Goal: Navigation & Orientation: Find specific page/section

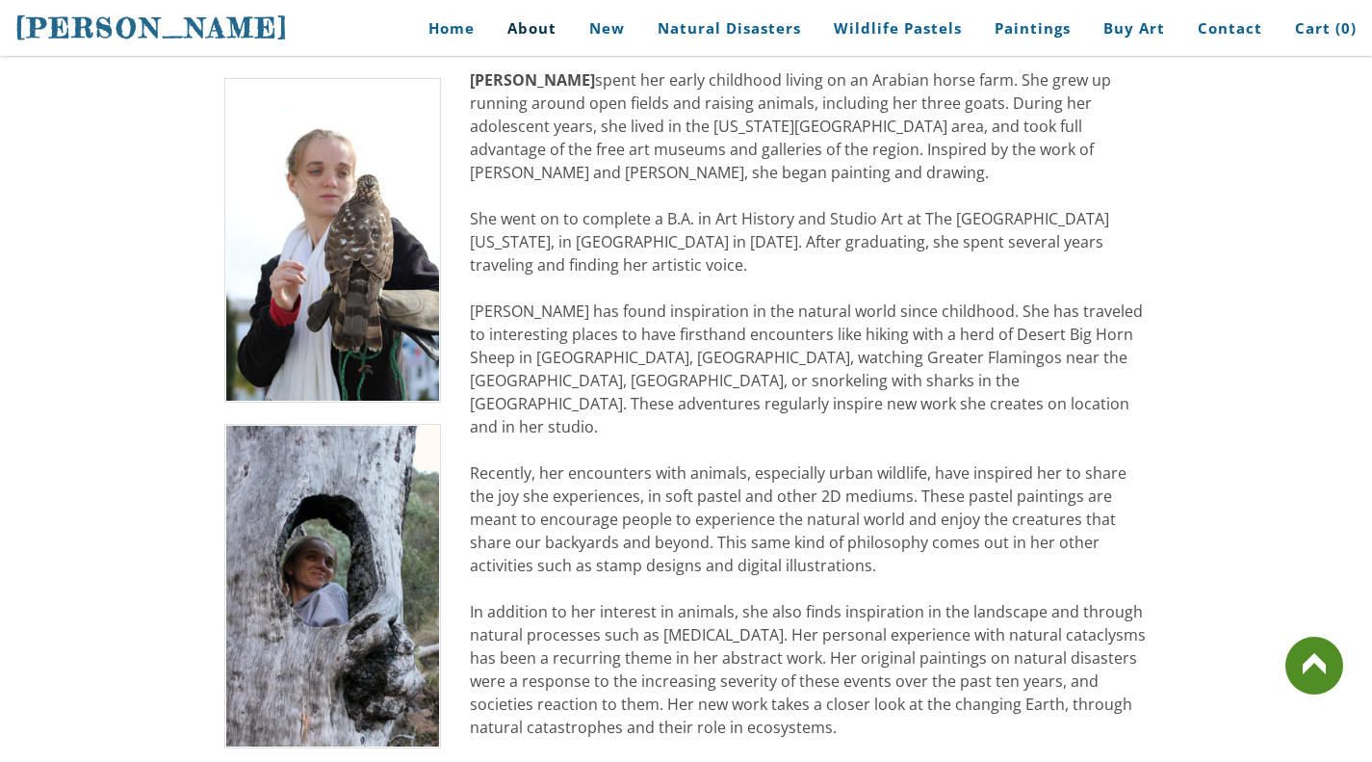
scroll to position [427, 0]
click at [462, 22] on link "Home" at bounding box center [445, 28] width 90 height 43
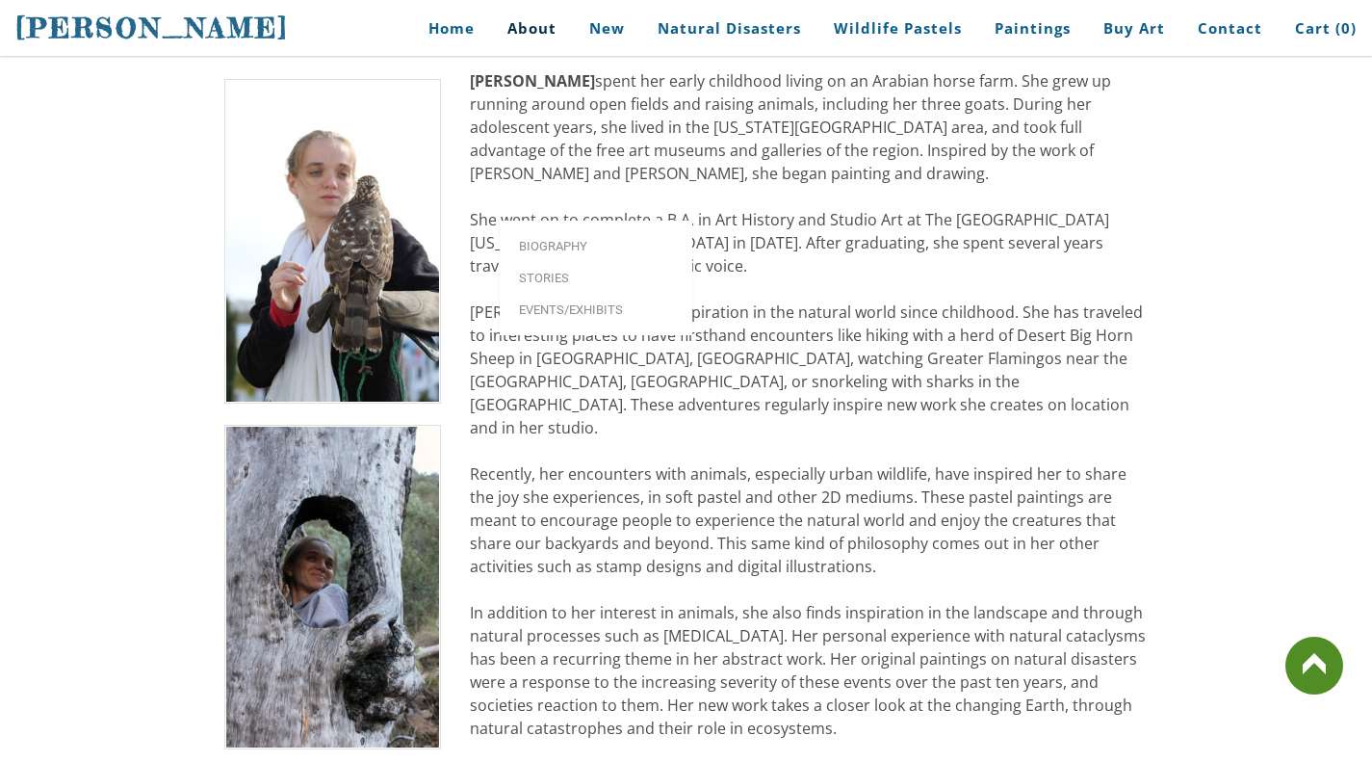
click at [564, 230] on link "Biography" at bounding box center [596, 246] width 193 height 32
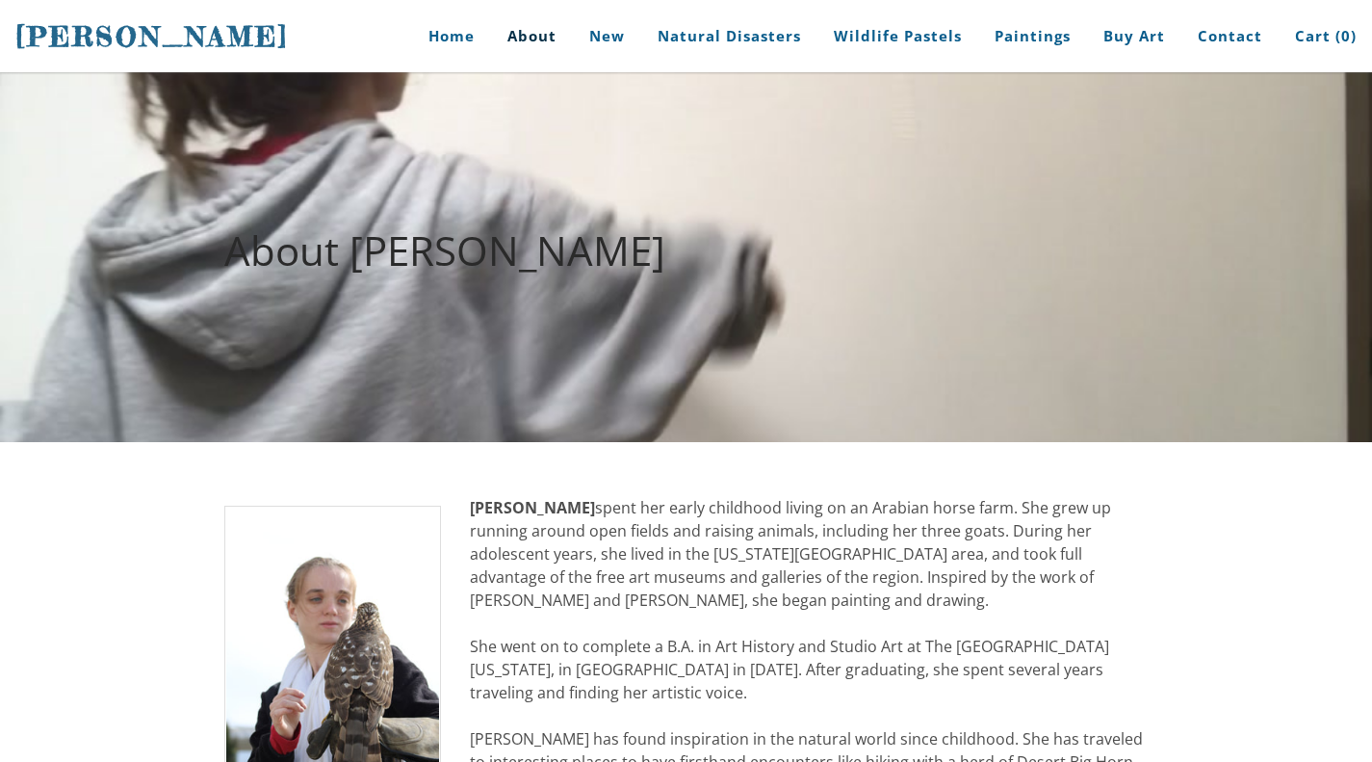
click at [461, 41] on link "Home" at bounding box center [445, 36] width 90 height 72
